Goal: Information Seeking & Learning: Learn about a topic

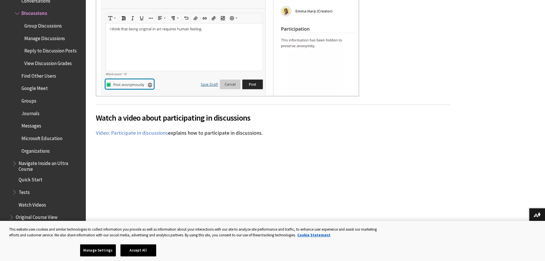
scroll to position [1631, 0]
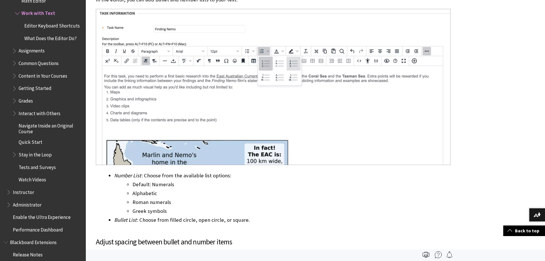
scroll to position [715, 0]
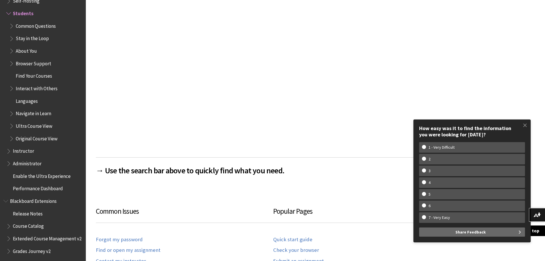
scroll to position [153, 0]
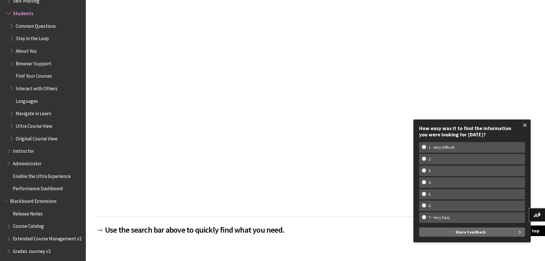
click at [525, 124] on span at bounding box center [525, 125] width 12 height 12
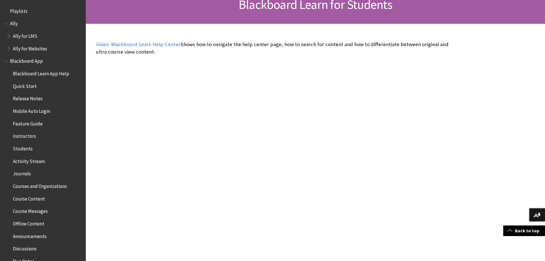
scroll to position [0, 0]
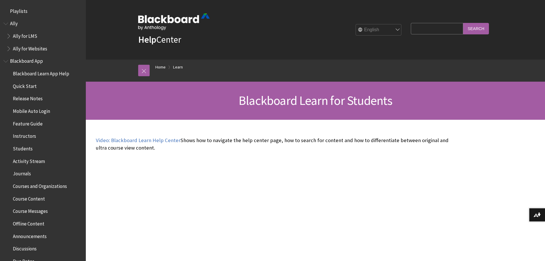
click at [430, 31] on input "Search Query" at bounding box center [437, 28] width 52 height 11
type input "line spacing"
click at [463, 23] on input "Search" at bounding box center [476, 28] width 26 height 11
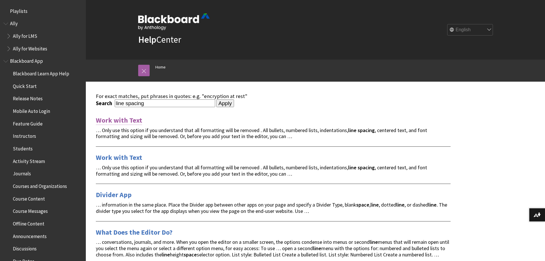
click at [128, 120] on link "Work with Text" at bounding box center [119, 120] width 46 height 9
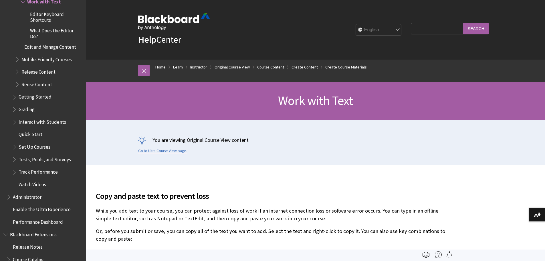
click at [413, 30] on input "Search Query" at bounding box center [437, 28] width 52 height 11
type input "s"
type input "change text spacing"
click at [463, 23] on input "Search" at bounding box center [476, 28] width 26 height 11
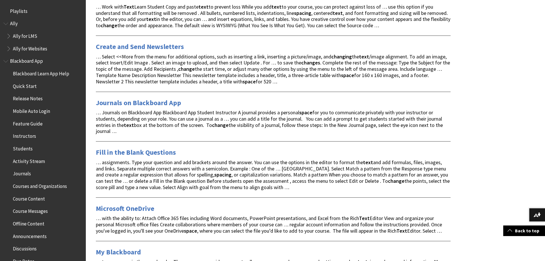
scroll to position [114, 0]
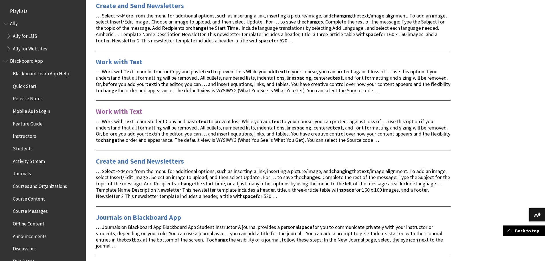
click at [131, 109] on link "Work with Text" at bounding box center [119, 111] width 46 height 9
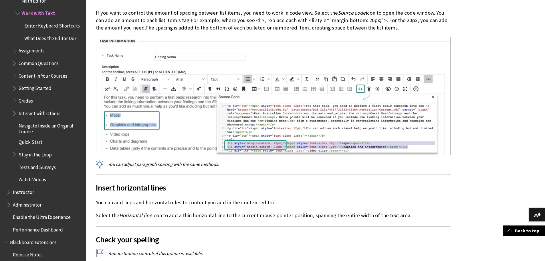
scroll to position [1374, 0]
